Goal: Transaction & Acquisition: Purchase product/service

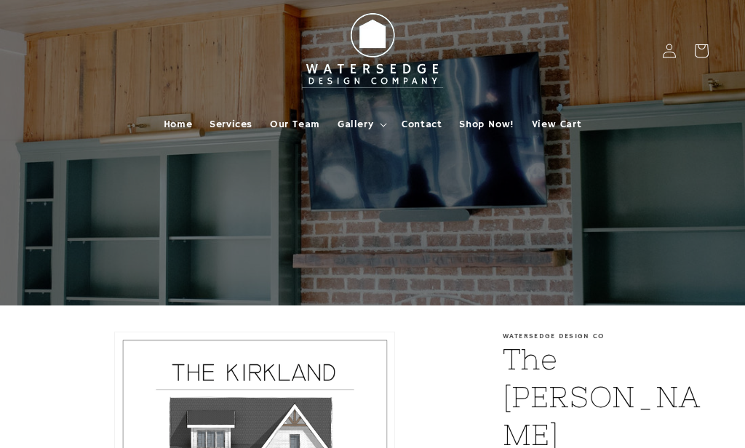
click at [368, 127] on span "Gallery" at bounding box center [355, 124] width 36 height 13
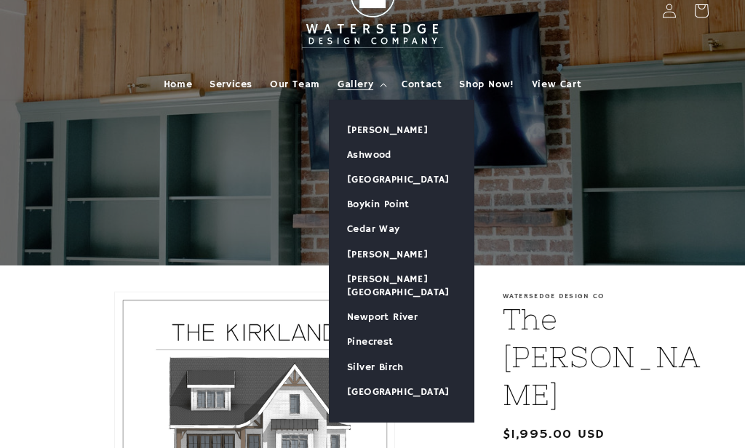
scroll to position [40, 0]
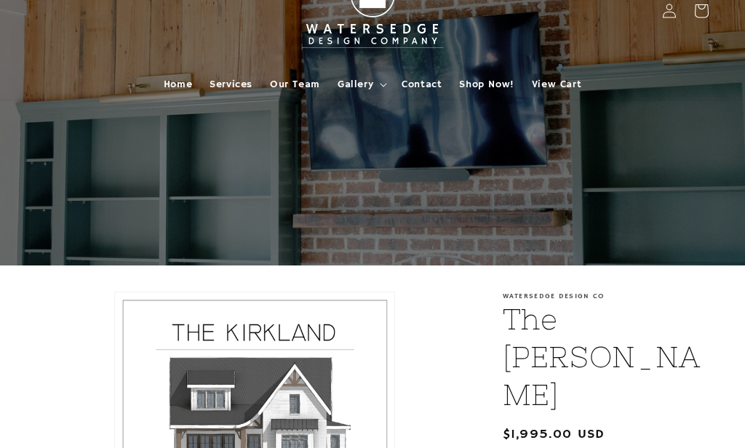
click at [180, 69] on link "Home" at bounding box center [178, 84] width 46 height 31
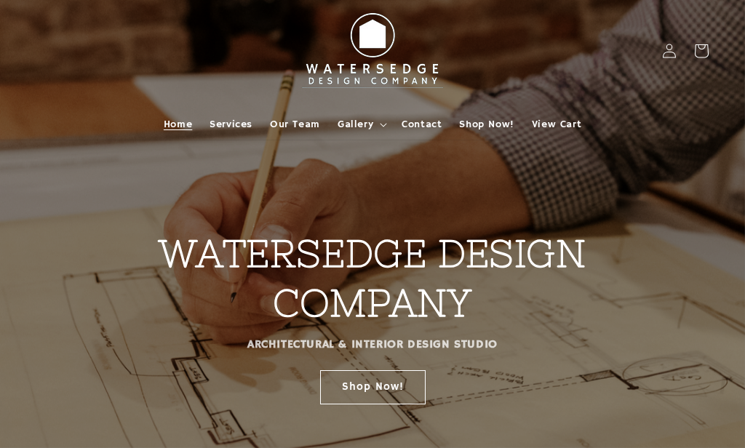
click at [391, 383] on link "Shop Now!" at bounding box center [372, 386] width 105 height 34
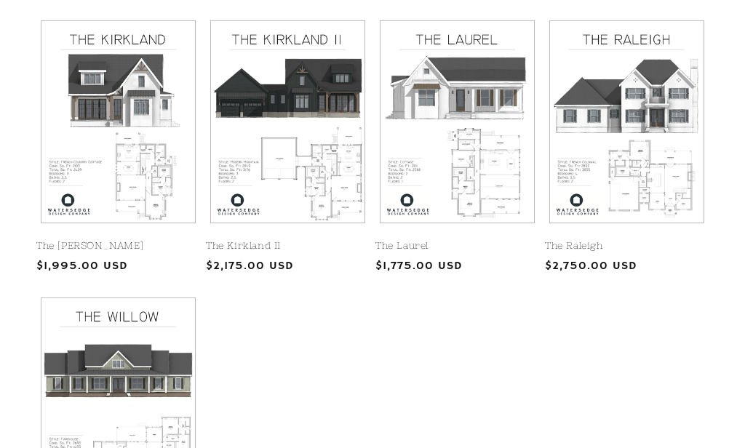
scroll to position [641, 0]
click at [487, 240] on link "The Laurel" at bounding box center [457, 246] width 164 height 12
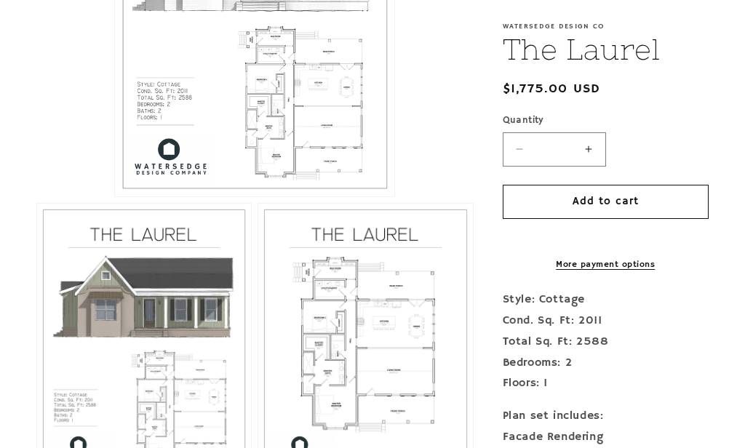
scroll to position [489, 0]
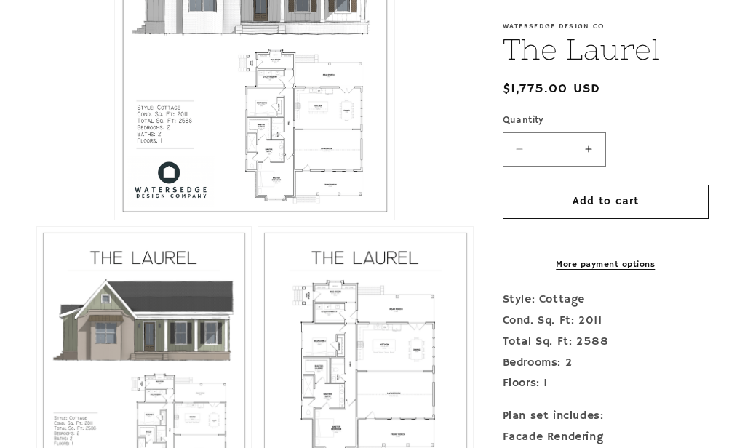
click at [115, 220] on button "Open media 1 in modal" at bounding box center [115, 220] width 0 height 0
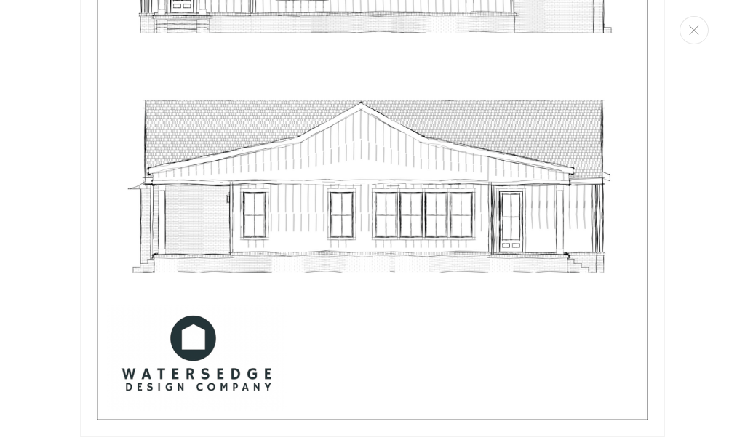
scroll to position [3408, 0]
